Goal: Task Accomplishment & Management: Manage account settings

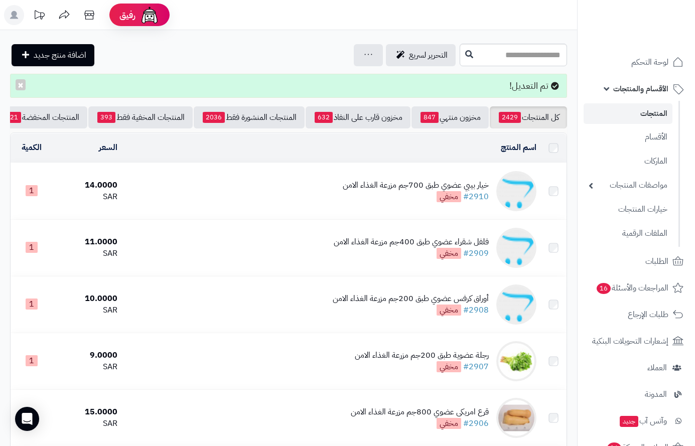
click at [648, 112] on link "المنتجات" at bounding box center [627, 113] width 89 height 21
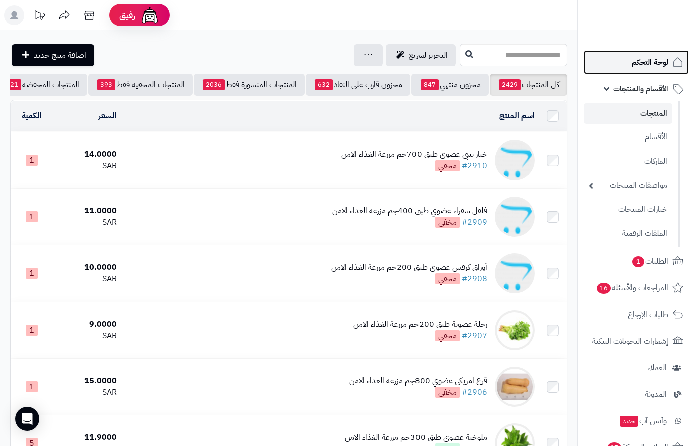
click at [649, 63] on span "لوحة التحكم" at bounding box center [649, 62] width 37 height 14
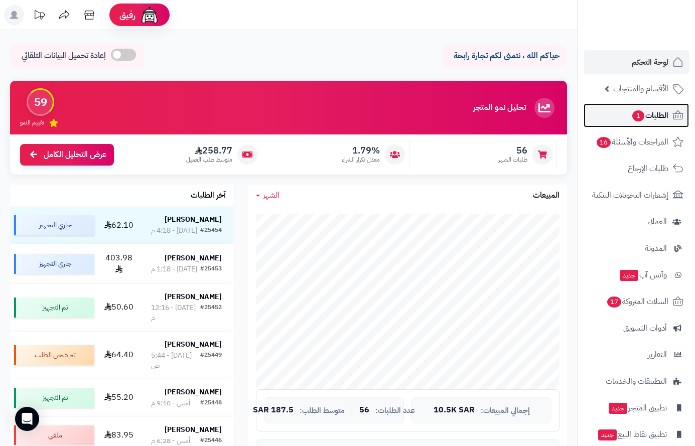
click at [648, 119] on span "الطلبات 1" at bounding box center [649, 115] width 37 height 14
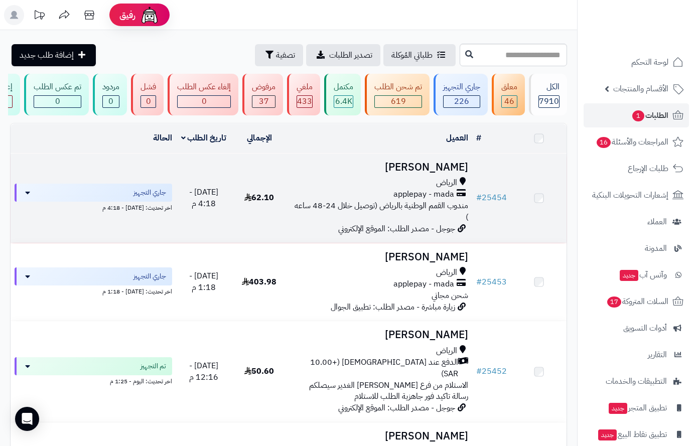
click at [446, 173] on h3 "[PERSON_NAME]" at bounding box center [379, 167] width 177 height 12
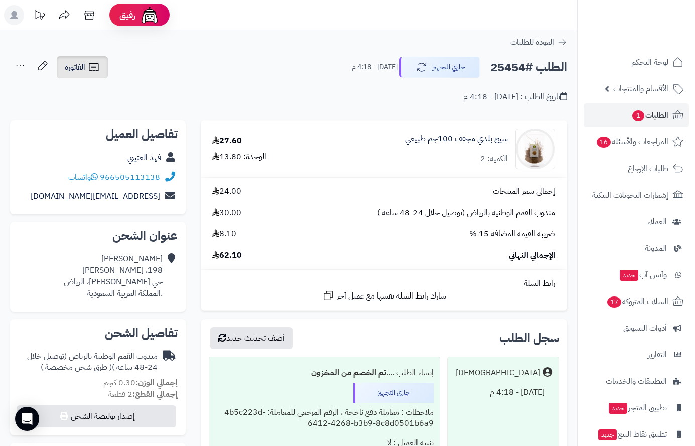
click at [69, 70] on span "الفاتورة" at bounding box center [75, 67] width 21 height 12
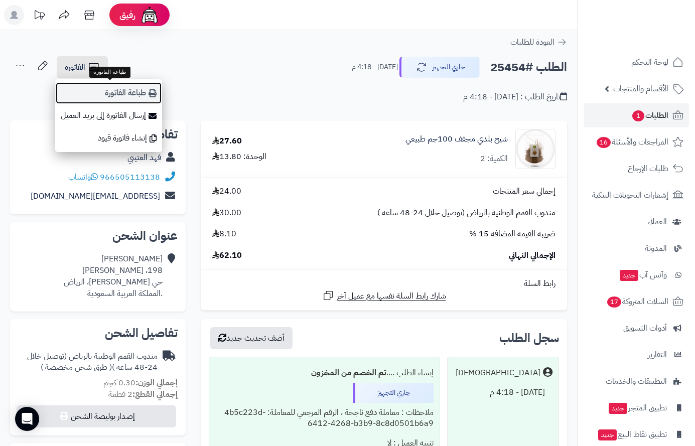
click at [116, 91] on link "طباعة الفاتورة" at bounding box center [108, 93] width 107 height 23
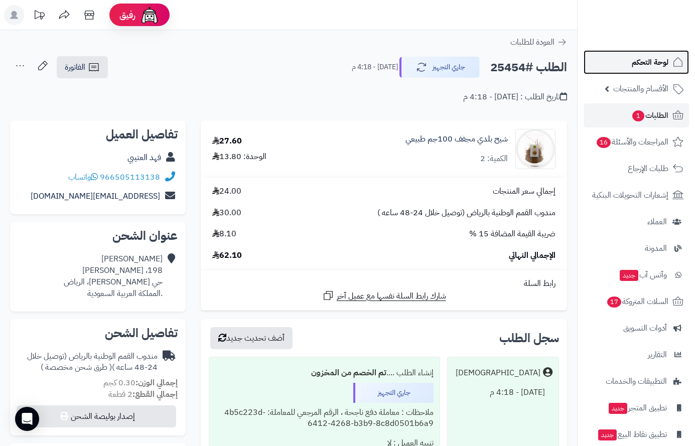
click at [655, 64] on span "لوحة التحكم" at bounding box center [649, 62] width 37 height 14
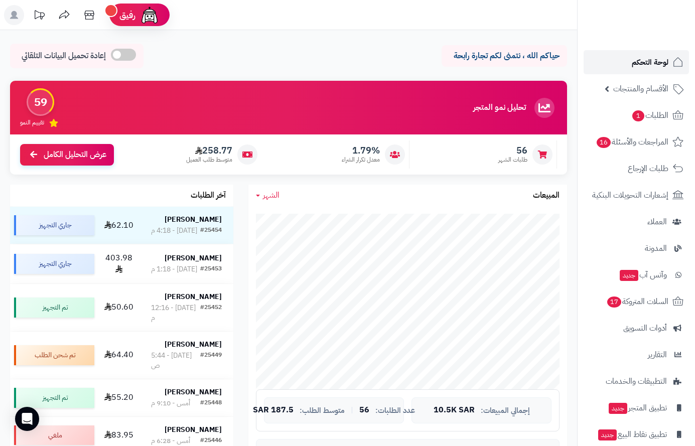
click at [659, 64] on span "لوحة التحكم" at bounding box center [649, 62] width 37 height 14
click at [657, 67] on span "لوحة التحكم" at bounding box center [649, 62] width 37 height 14
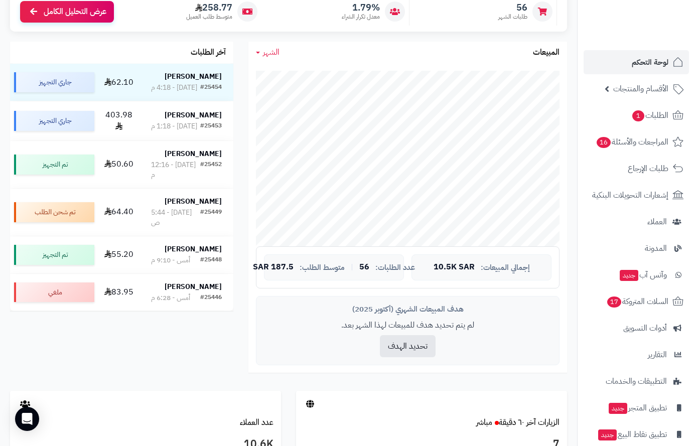
scroll to position [21, 0]
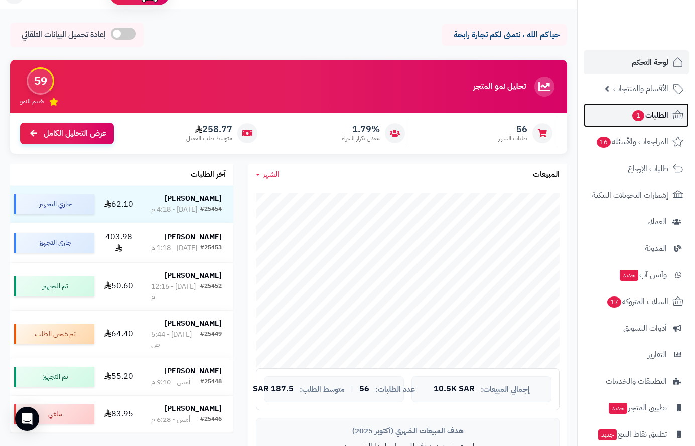
click at [645, 116] on span "الطلبات 1" at bounding box center [649, 115] width 37 height 14
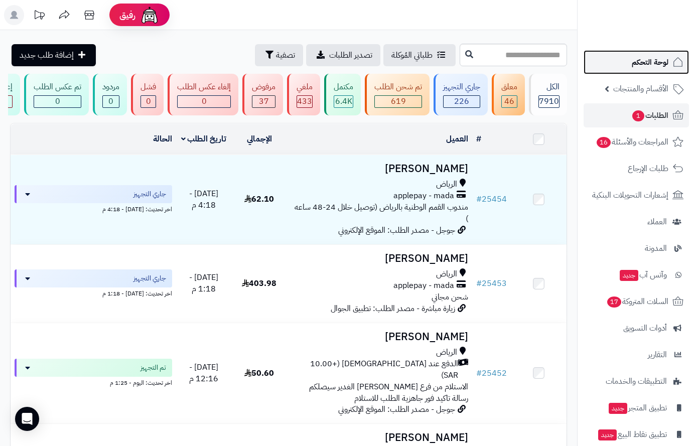
click at [664, 59] on span "لوحة التحكم" at bounding box center [649, 62] width 37 height 14
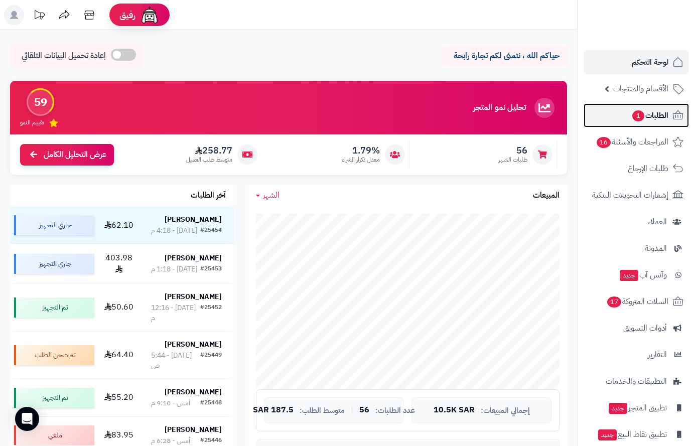
click at [649, 113] on span "الطلبات 1" at bounding box center [649, 115] width 37 height 14
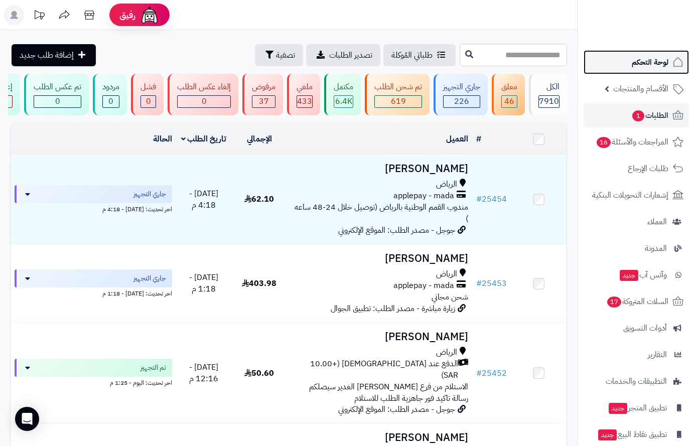
click at [656, 61] on span "لوحة التحكم" at bounding box center [649, 62] width 37 height 14
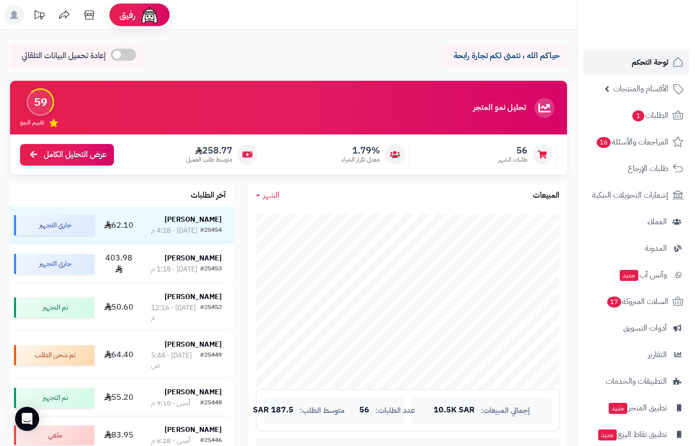
click at [649, 65] on span "لوحة التحكم" at bounding box center [649, 62] width 37 height 14
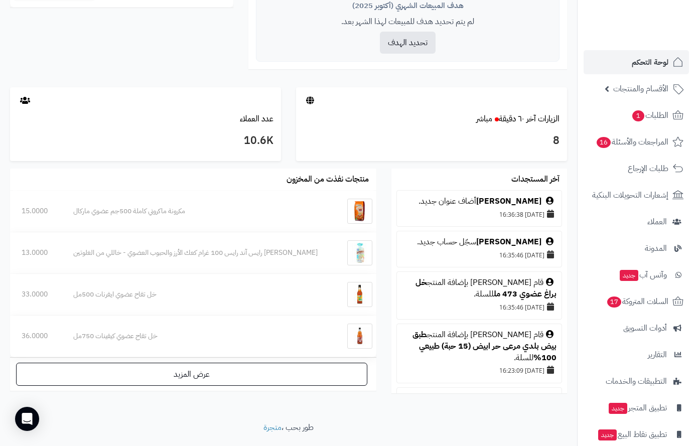
scroll to position [472, 0]
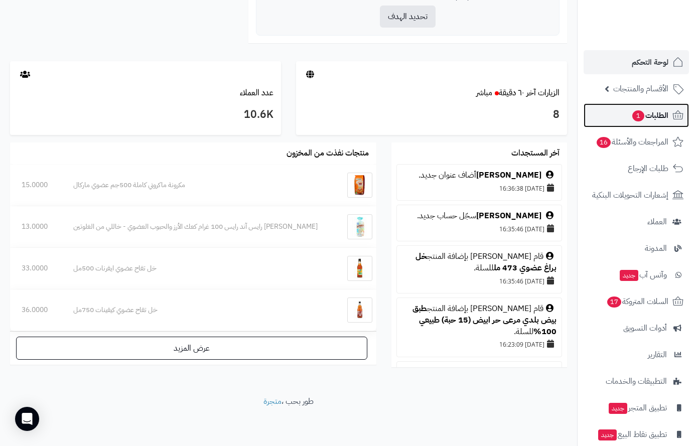
click at [645, 113] on span "الطلبات 1" at bounding box center [649, 115] width 37 height 14
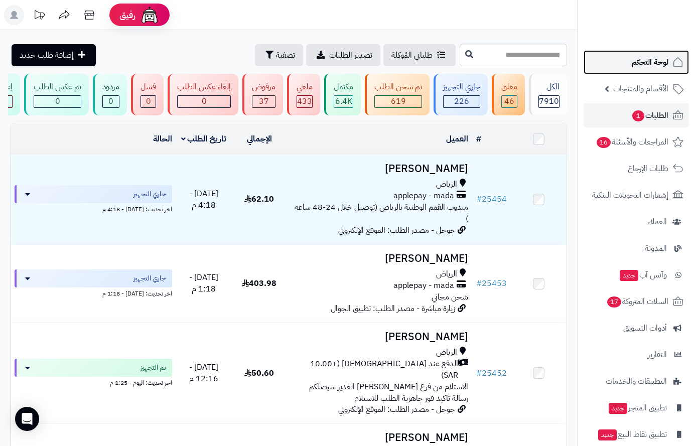
click at [633, 66] on span "لوحة التحكم" at bounding box center [649, 62] width 37 height 14
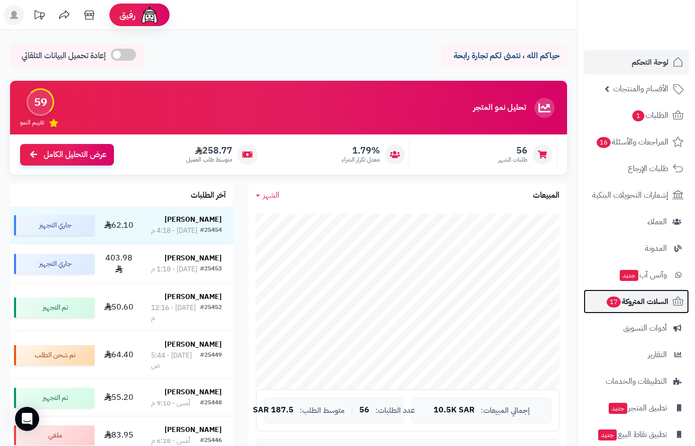
click at [619, 302] on span "السلات المتروكة 17" at bounding box center [636, 301] width 63 height 14
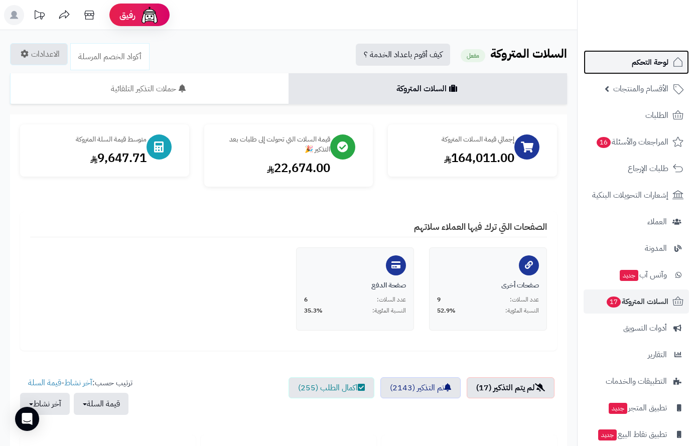
click at [651, 57] on span "لوحة التحكم" at bounding box center [649, 62] width 37 height 14
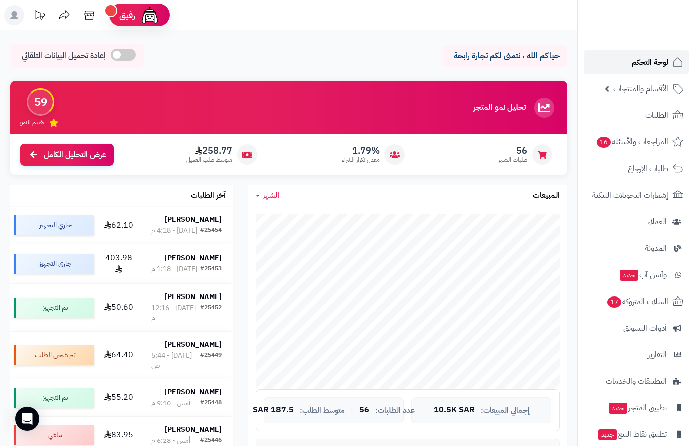
click at [653, 62] on span "لوحة التحكم" at bounding box center [649, 62] width 37 height 14
click at [650, 59] on span "لوحة التحكم" at bounding box center [649, 62] width 37 height 14
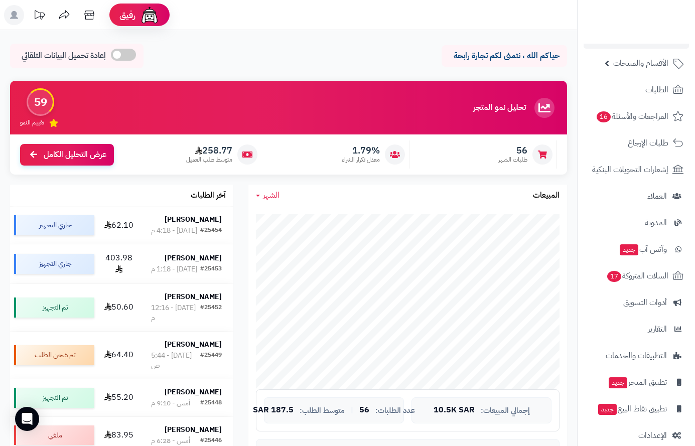
scroll to position [40, 0]
